Goal: Information Seeking & Learning: Learn about a topic

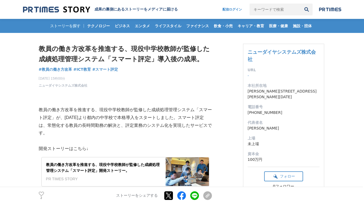
click at [91, 162] on div "教員の働き方改革を推進する、現役中学校教師が監修した成績処理管理システム「スマート評定」開発ストーリー。 PR TIMES STORY" at bounding box center [104, 172] width 124 height 29
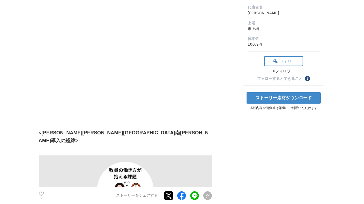
scroll to position [108, 0]
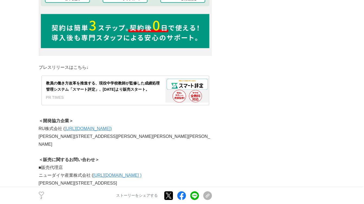
scroll to position [1947, 0]
